Goal: Communication & Community: Answer question/provide support

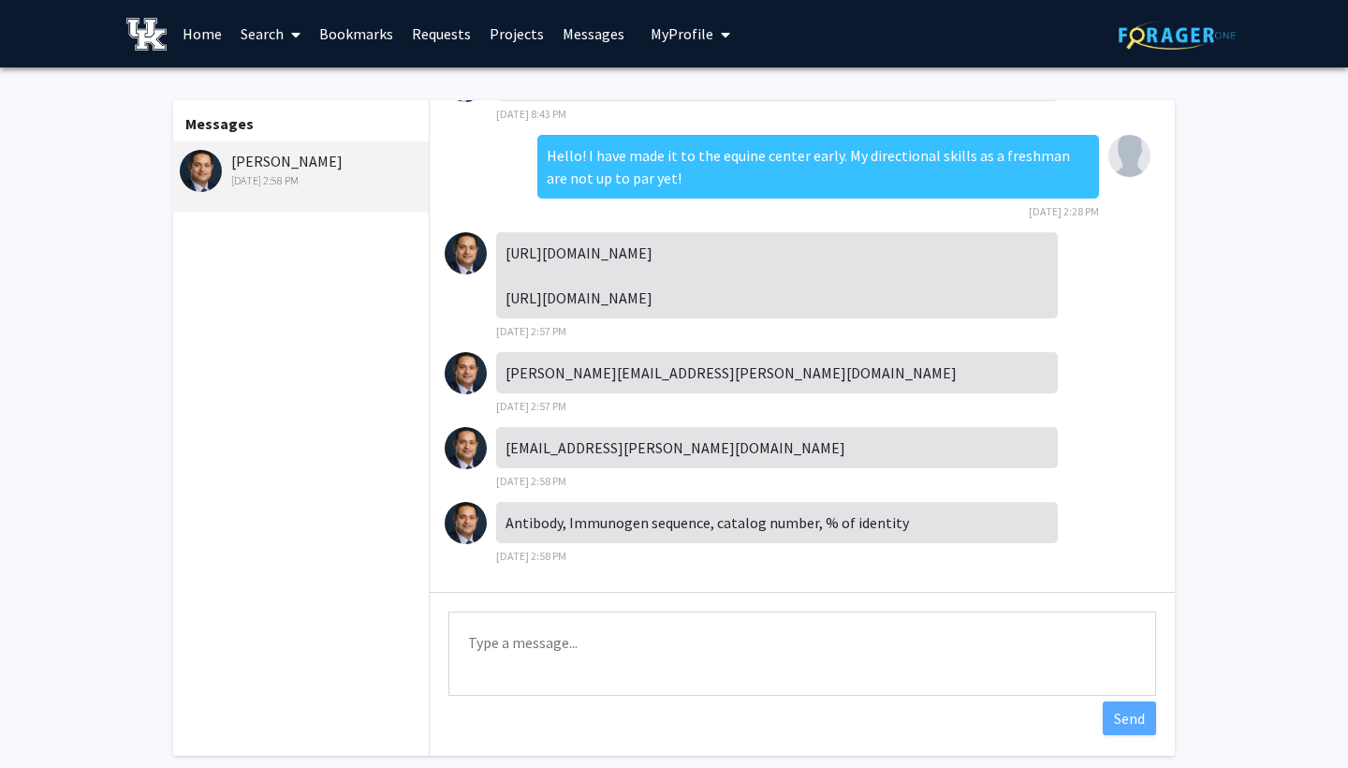
scroll to position [1455, 0]
drag, startPoint x: 503, startPoint y: 222, endPoint x: 917, endPoint y: 325, distance: 426.5
click at [917, 318] on div "[URL][DOMAIN_NAME] [URL][DOMAIN_NAME]" at bounding box center [777, 275] width 562 height 86
click at [936, 316] on div "[URL][DOMAIN_NAME] [URL][DOMAIN_NAME]" at bounding box center [777, 275] width 562 height 86
drag, startPoint x: 504, startPoint y: 224, endPoint x: 946, endPoint y: 329, distance: 454.3
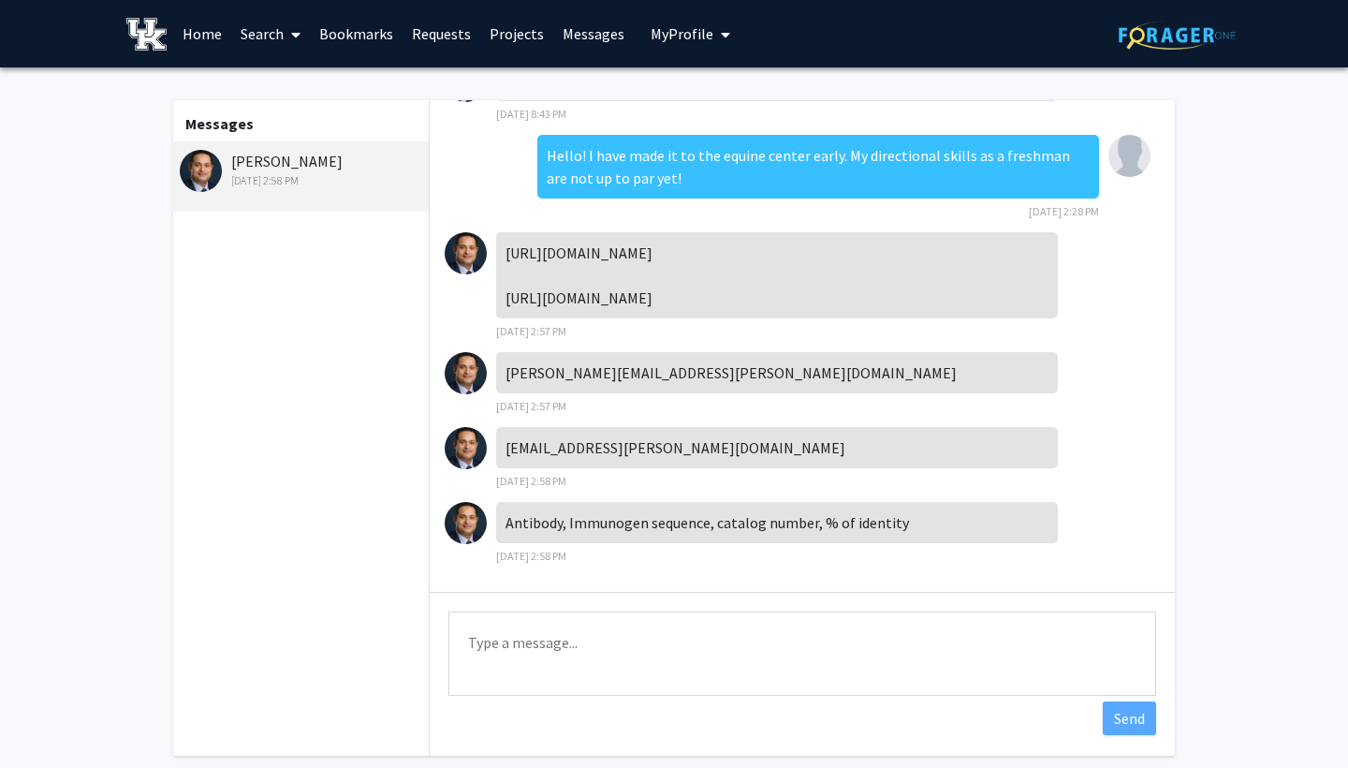
click at [946, 318] on div "[URL][DOMAIN_NAME] [URL][DOMAIN_NAME]" at bounding box center [777, 275] width 562 height 86
copy div "[URL][DOMAIN_NAME] [URL][DOMAIN_NAME]"
click at [317, 422] on div "Messages [PERSON_NAME] [DATE] 2:58 PM" at bounding box center [299, 428] width 258 height 656
drag, startPoint x: 501, startPoint y: 390, endPoint x: 670, endPoint y: 390, distance: 169.5
click at [670, 390] on div "[PERSON_NAME][EMAIL_ADDRESS][PERSON_NAME][DOMAIN_NAME]" at bounding box center [777, 372] width 562 height 41
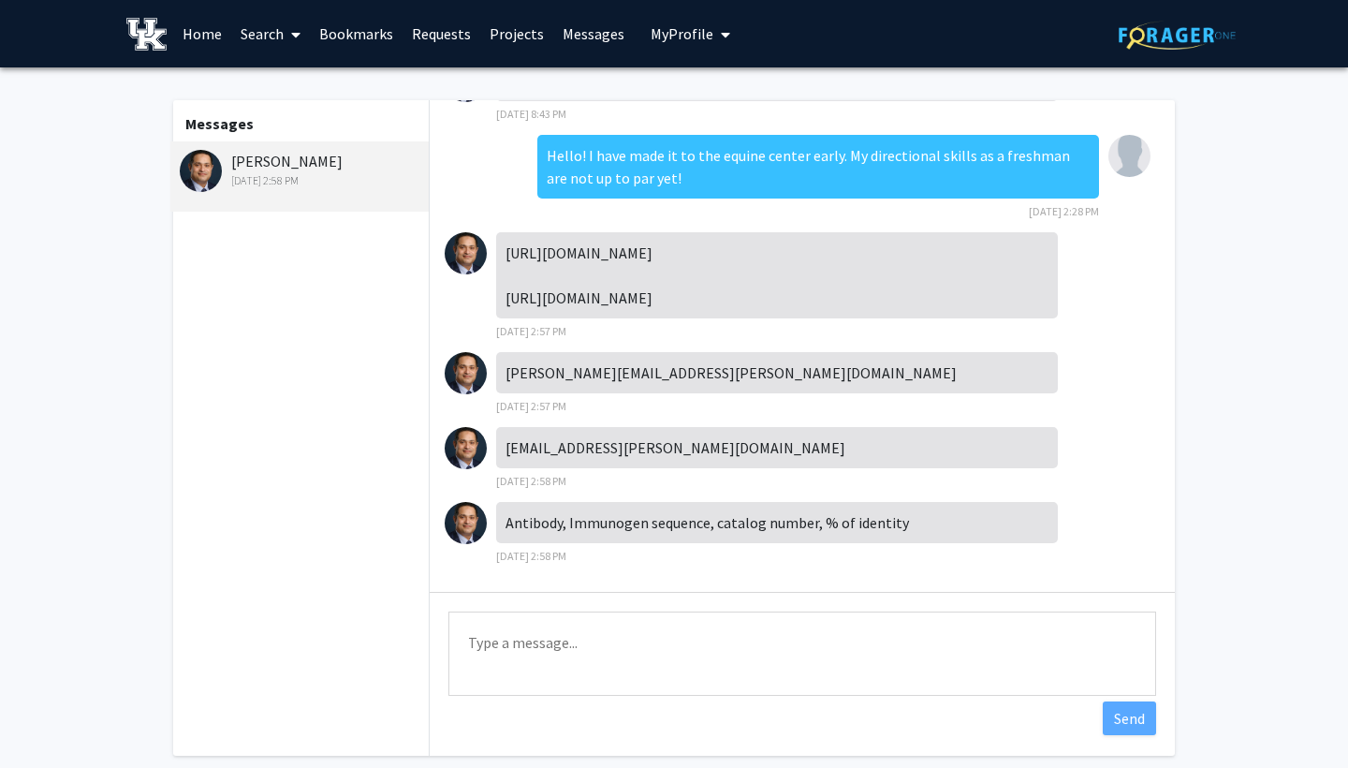
click at [287, 509] on div "Messages [PERSON_NAME] [DATE] 2:58 PM" at bounding box center [299, 428] width 258 height 656
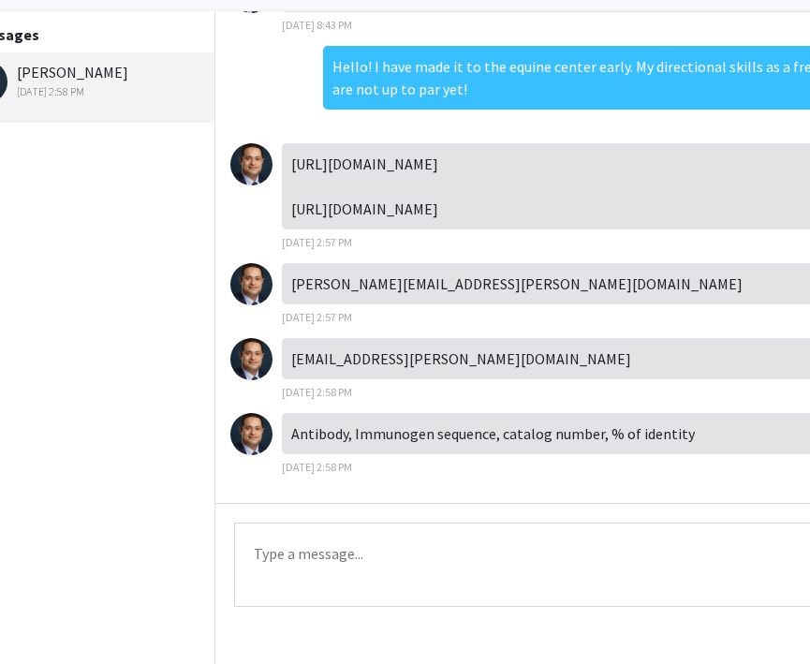
scroll to position [89, 153]
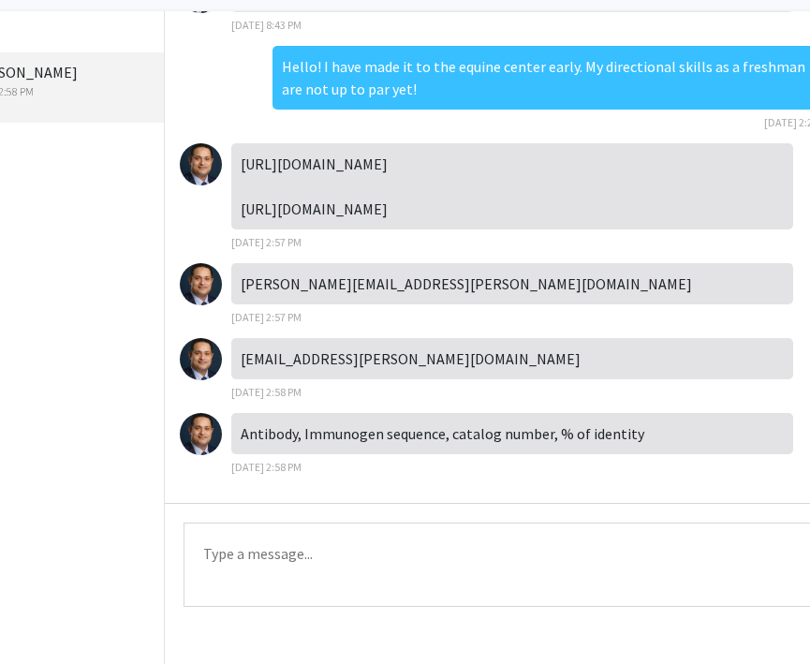
drag, startPoint x: 390, startPoint y: 188, endPoint x: 660, endPoint y: 214, distance: 271.8
click at [660, 214] on div "[URL][DOMAIN_NAME] [URL][DOMAIN_NAME]" at bounding box center [512, 186] width 562 height 86
copy div "[URL][DOMAIN_NAME]"
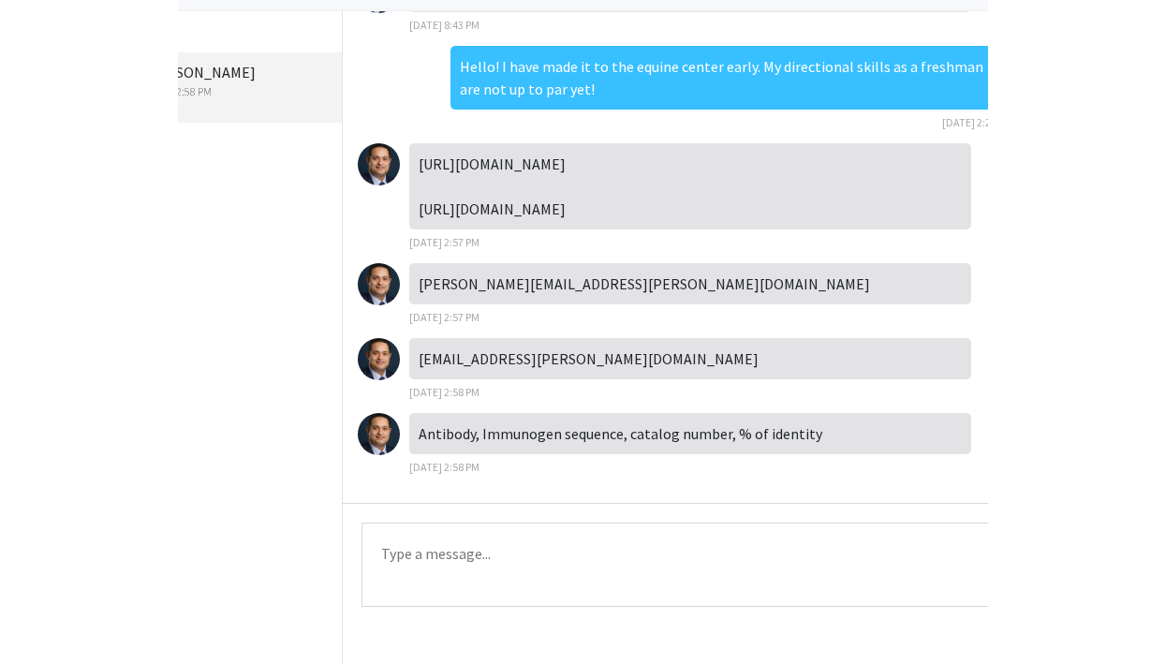
scroll to position [89, 0]
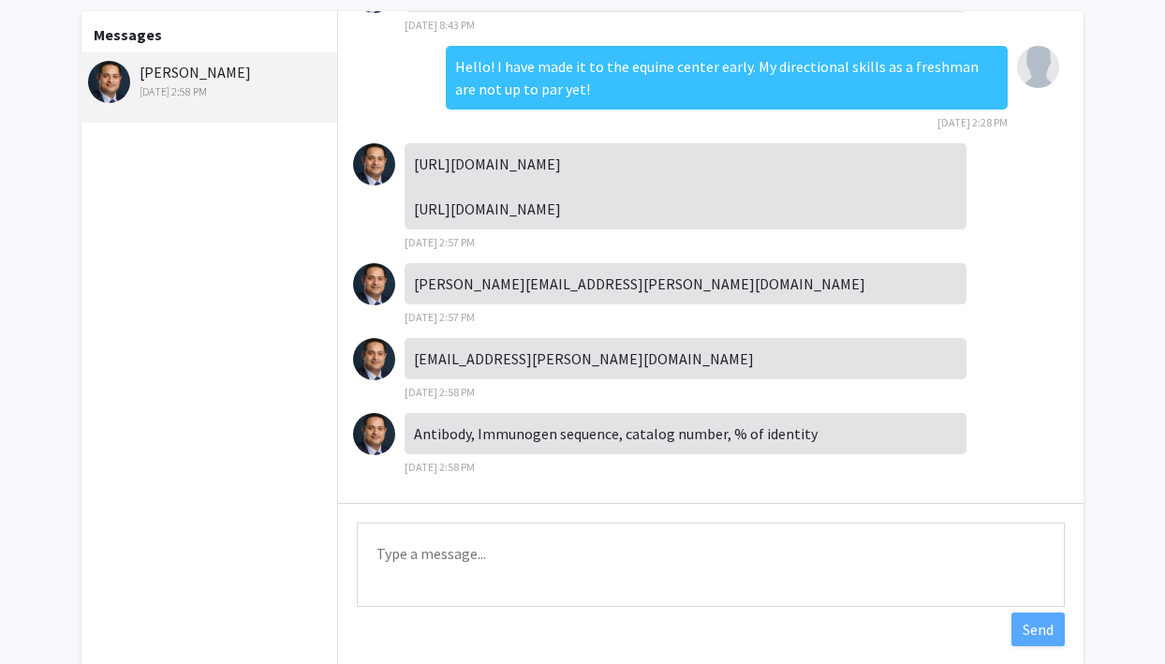
click at [207, 242] on div "Messages [PERSON_NAME] [DATE] 2:58 PM" at bounding box center [208, 339] width 258 height 656
drag, startPoint x: 410, startPoint y: 115, endPoint x: 508, endPoint y: 151, distance: 103.7
click at [508, 151] on div "[URL][DOMAIN_NAME] [URL][DOMAIN_NAME]" at bounding box center [686, 186] width 562 height 86
click at [534, 151] on div "[URL][DOMAIN_NAME] [URL][DOMAIN_NAME]" at bounding box center [686, 186] width 562 height 86
drag, startPoint x: 524, startPoint y: 143, endPoint x: 403, endPoint y: 117, distance: 124.5
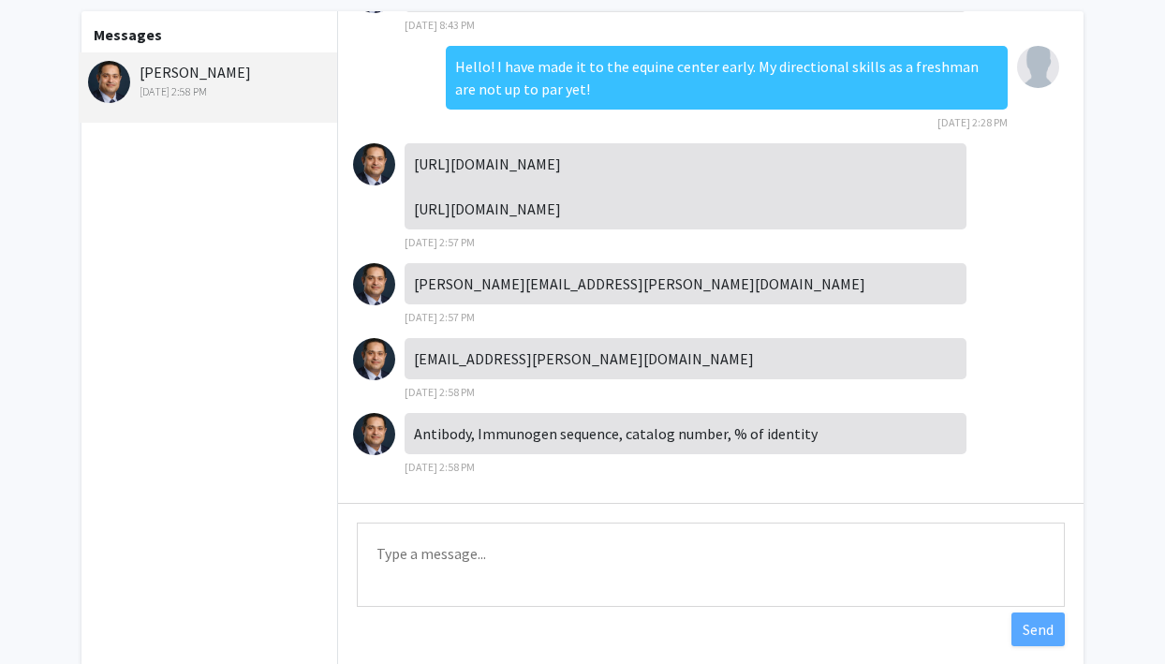
click at [403, 143] on div "[URL][DOMAIN_NAME] [URL][DOMAIN_NAME] [DATE] 2:57 PM" at bounding box center [710, 203] width 715 height 120
click at [408, 143] on div "[URL][DOMAIN_NAME] [URL][DOMAIN_NAME]" at bounding box center [686, 186] width 562 height 86
click at [409, 143] on div "[URL][DOMAIN_NAME] [URL][DOMAIN_NAME]" at bounding box center [686, 186] width 562 height 86
drag, startPoint x: 409, startPoint y: 120, endPoint x: 540, endPoint y: 146, distance: 133.7
click at [540, 146] on div "[URL][DOMAIN_NAME] [URL][DOMAIN_NAME]" at bounding box center [686, 186] width 562 height 86
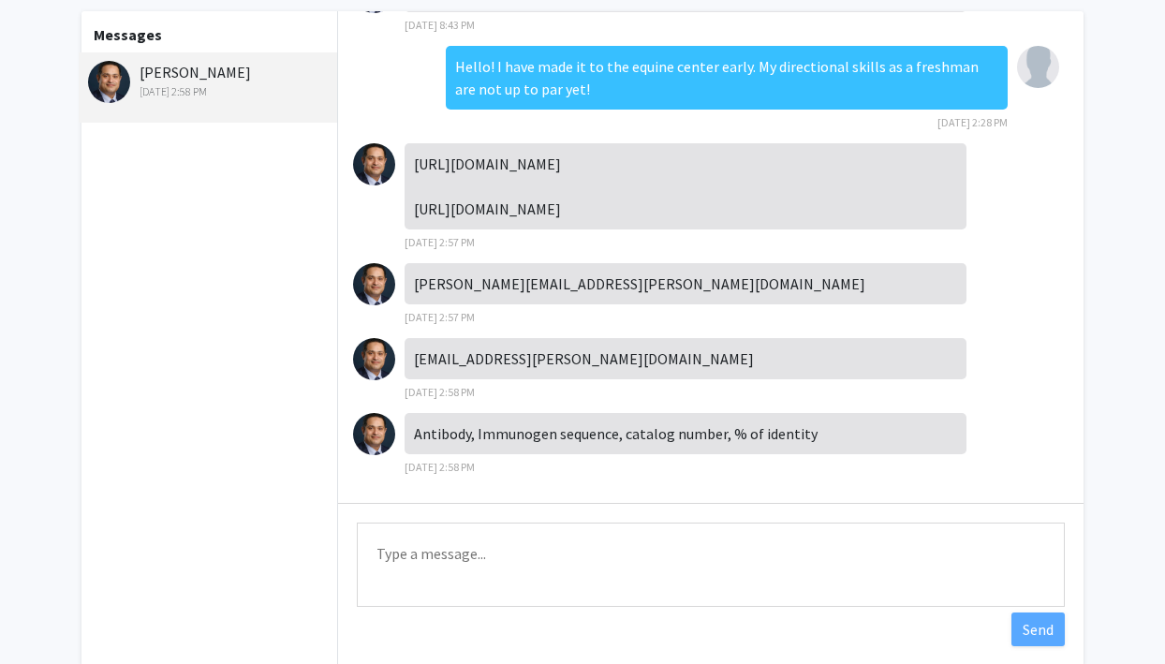
copy div "[URL][DOMAIN_NAME]"
click at [236, 218] on div "Messages [PERSON_NAME] [DATE] 2:58 PM" at bounding box center [208, 339] width 258 height 656
